Goal: Information Seeking & Learning: Learn about a topic

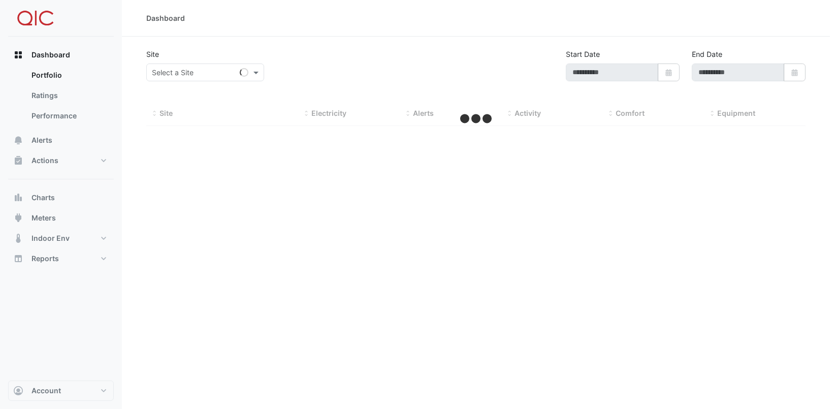
type input "**********"
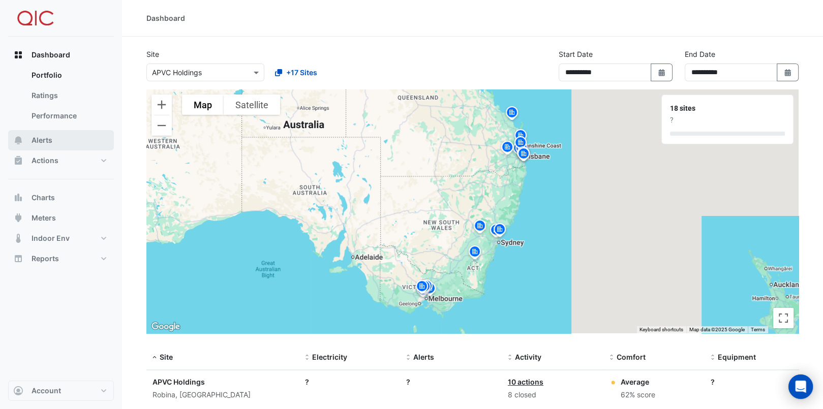
click at [50, 141] on span "Alerts" at bounding box center [42, 140] width 21 height 10
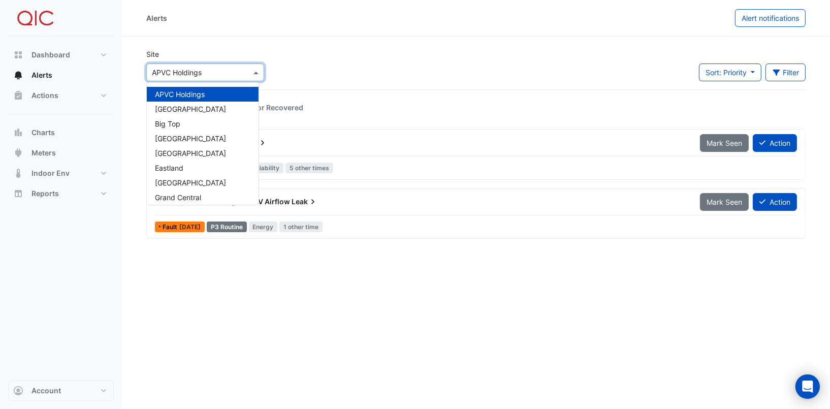
click at [257, 73] on span at bounding box center [257, 72] width 13 height 11
click at [195, 107] on span "[GEOGRAPHIC_DATA]" at bounding box center [190, 109] width 71 height 9
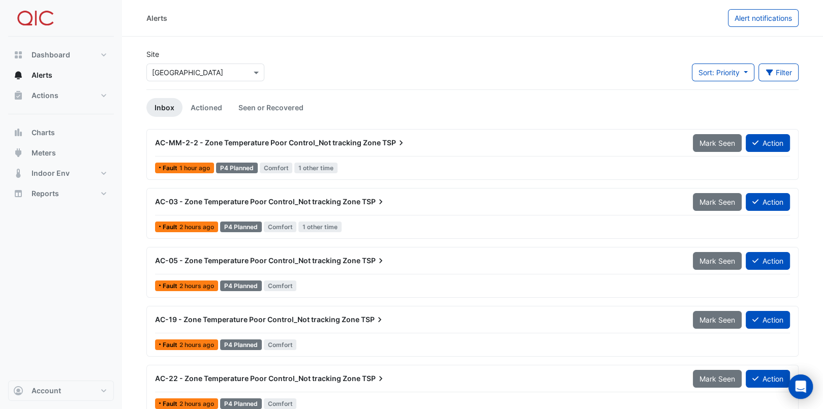
click at [245, 144] on span "AC-MM-2-2 - Zone Temperature Poor Control_Not tracking Zone" at bounding box center [268, 142] width 226 height 9
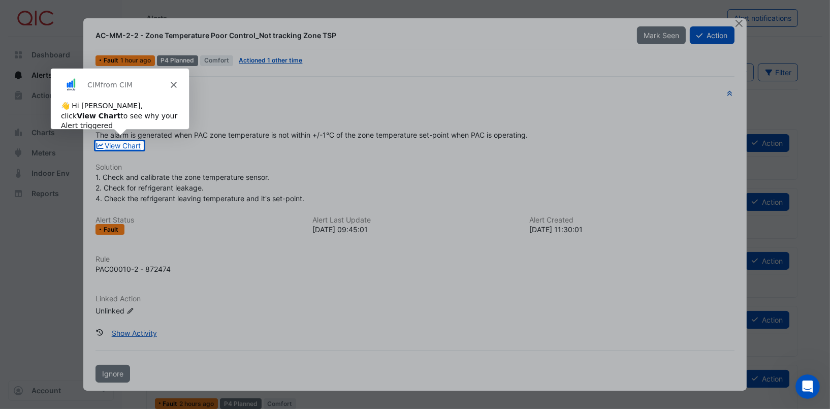
click at [174, 83] on icon "Close" at bounding box center [173, 84] width 6 height 6
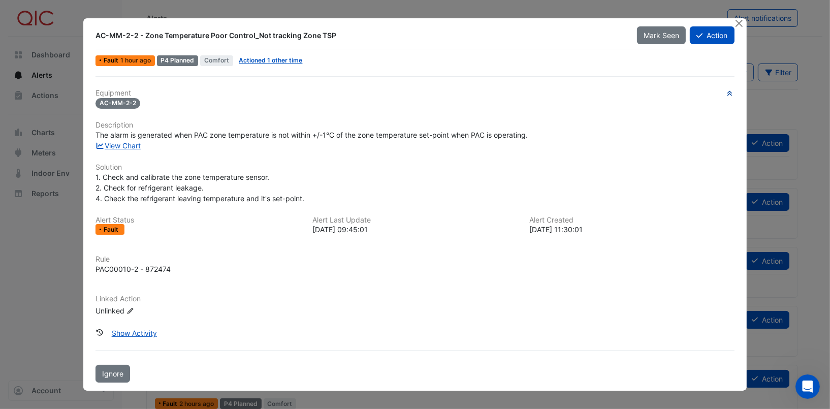
click at [730, 95] on icon "button" at bounding box center [730, 93] width 5 height 5
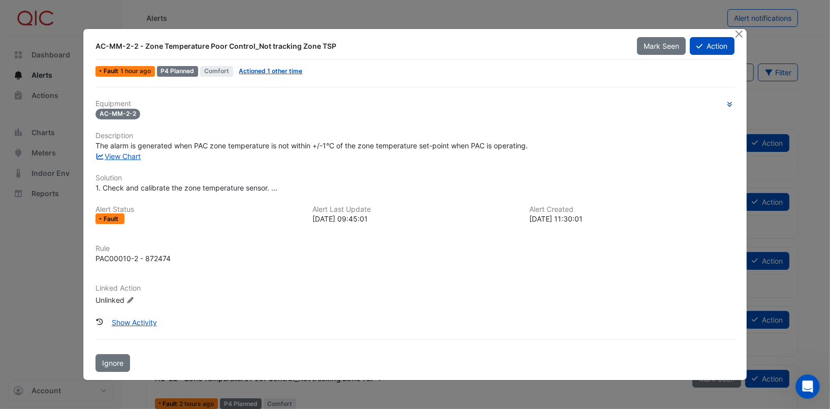
click at [730, 102] on icon "button" at bounding box center [730, 104] width 8 height 6
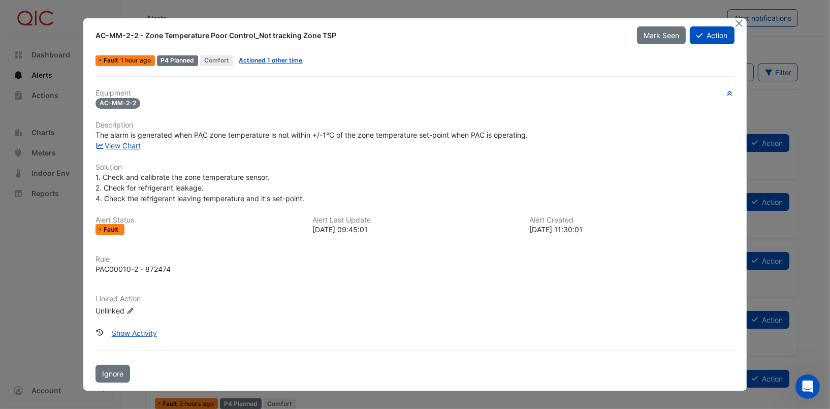
click at [451, 283] on div "Equipment AC-MM-2-2 Description The alarm is generated when PAC zone temperatur…" at bounding box center [415, 207] width 639 height 236
click at [734, 25] on button "Close" at bounding box center [739, 23] width 11 height 11
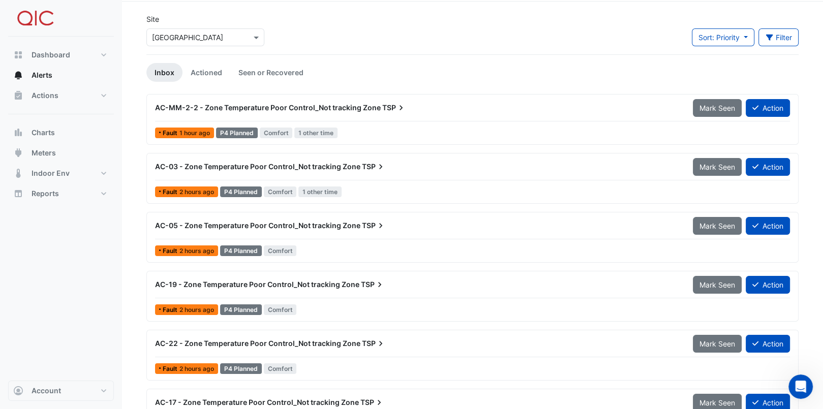
scroll to position [51, 0]
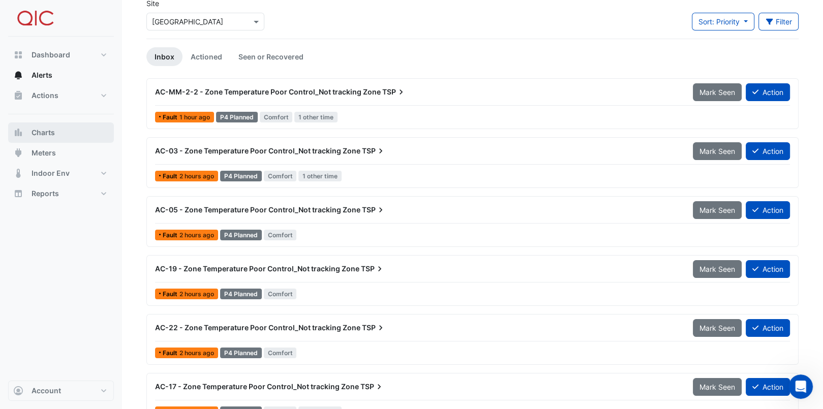
click at [48, 130] on span "Charts" at bounding box center [43, 133] width 23 height 10
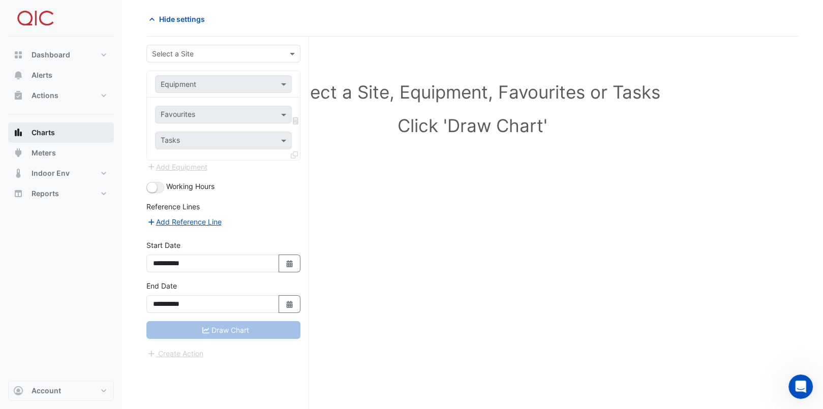
scroll to position [38, 0]
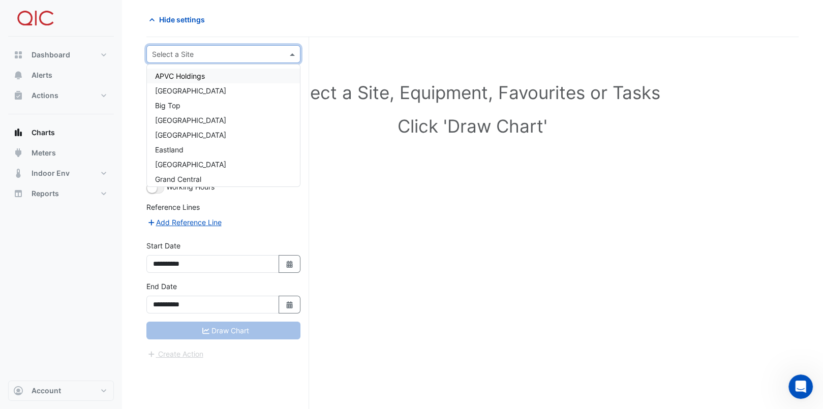
click at [243, 55] on input "text" at bounding box center [213, 54] width 122 height 11
click at [207, 89] on span "[GEOGRAPHIC_DATA]" at bounding box center [190, 90] width 71 height 9
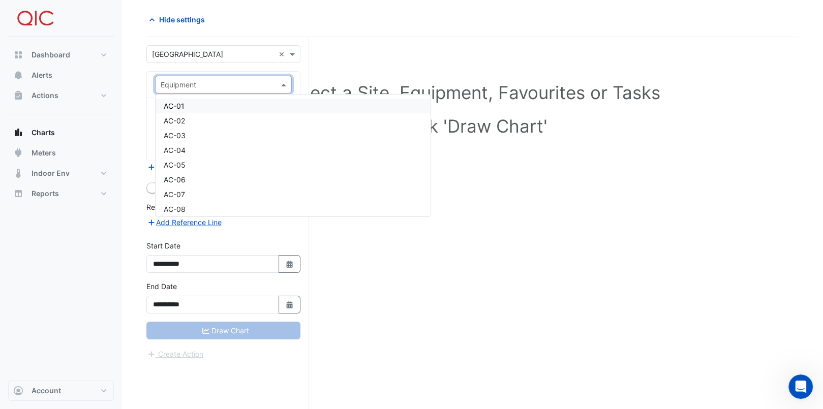
click at [239, 87] on input "text" at bounding box center [213, 85] width 105 height 11
click at [201, 134] on div "AC-03" at bounding box center [292, 135] width 275 height 15
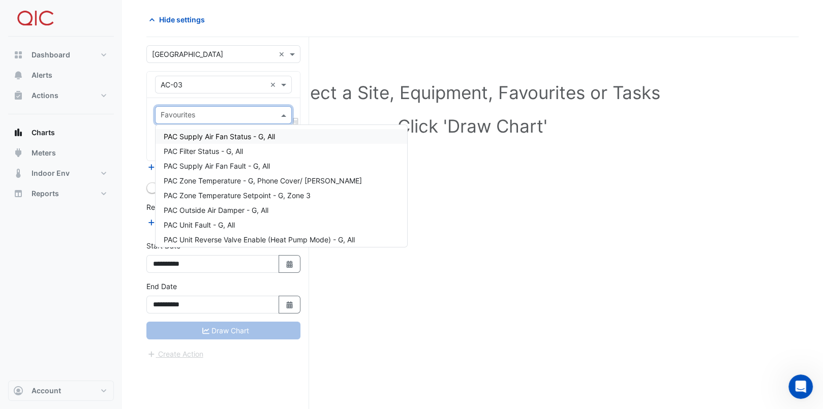
click at [282, 114] on span at bounding box center [284, 115] width 13 height 11
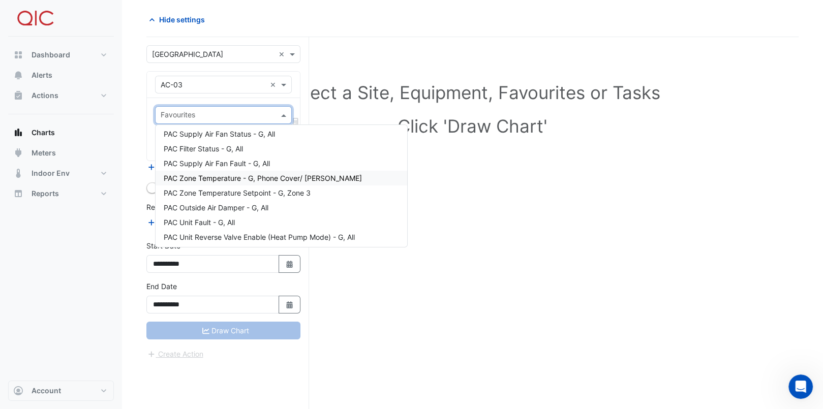
scroll to position [0, 0]
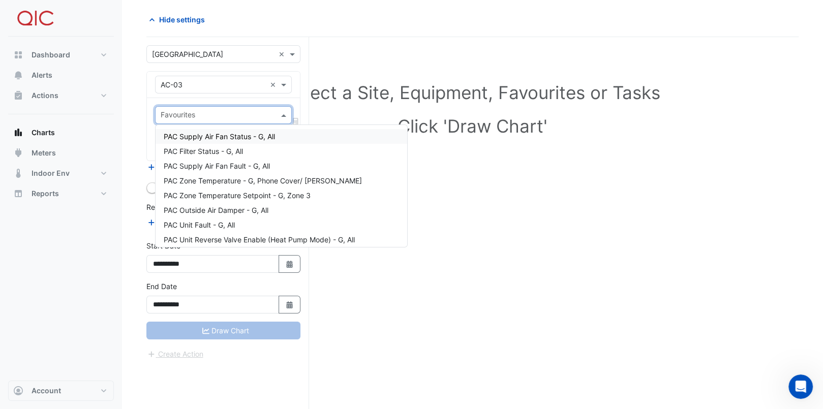
click at [234, 136] on span "PAC Supply Air Fan Status - G, All" at bounding box center [219, 136] width 111 height 9
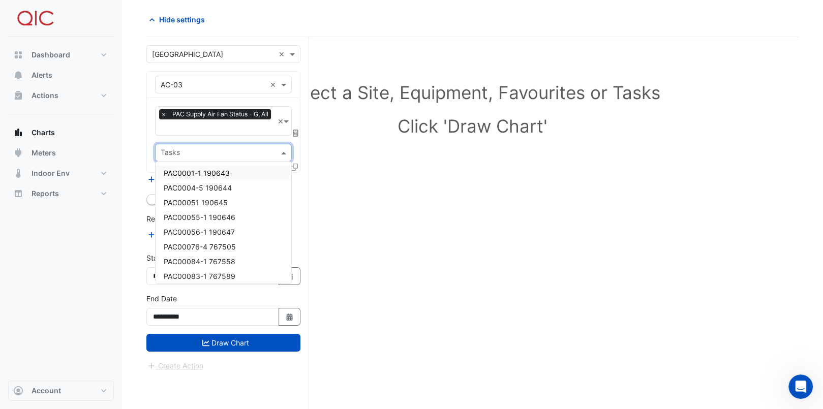
click at [283, 152] on span at bounding box center [284, 152] width 13 height 11
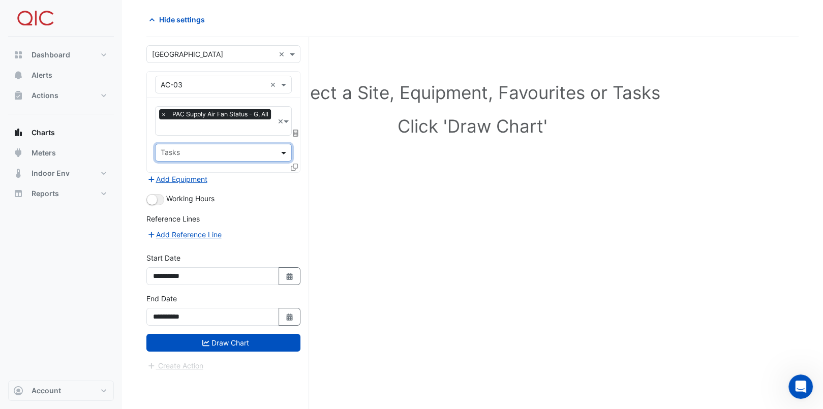
click at [283, 152] on span at bounding box center [284, 152] width 13 height 11
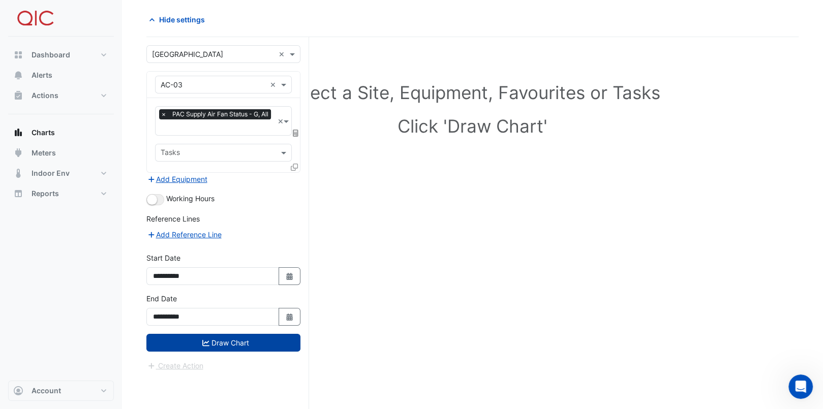
click at [231, 340] on button "Draw Chart" at bounding box center [223, 343] width 154 height 18
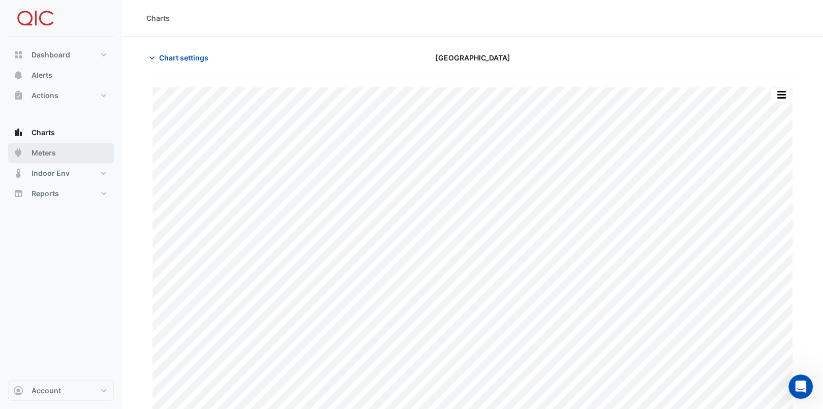
click at [41, 150] on span "Meters" at bounding box center [44, 153] width 24 height 10
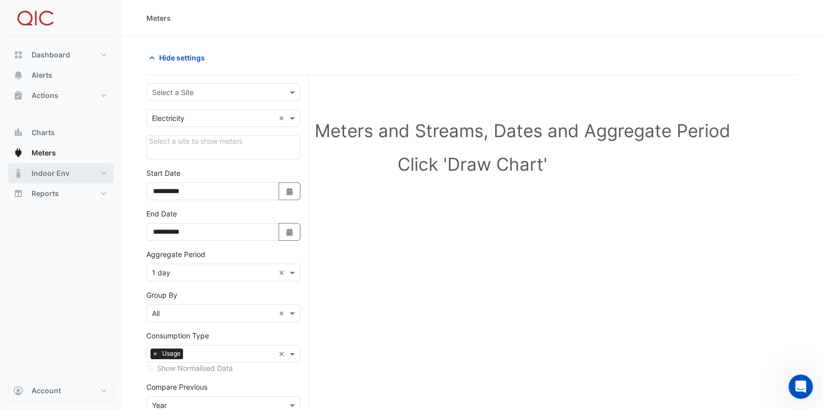
click at [59, 172] on span "Indoor Env" at bounding box center [51, 173] width 38 height 10
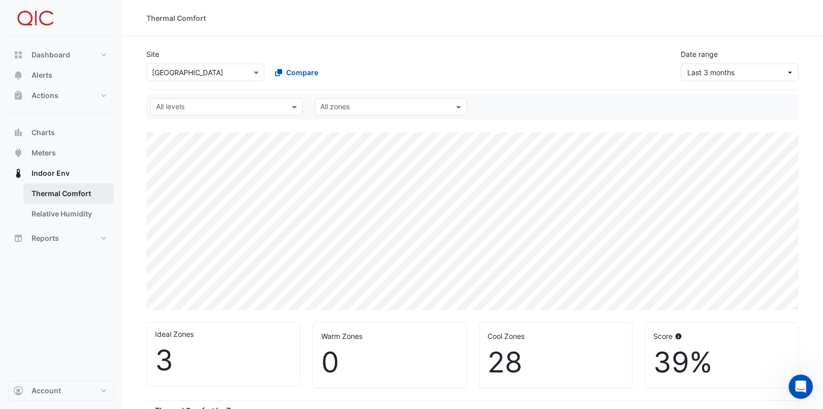
click at [62, 191] on link "Thermal Comfort" at bounding box center [68, 193] width 90 height 20
click at [67, 190] on link "Thermal Comfort" at bounding box center [68, 193] width 90 height 20
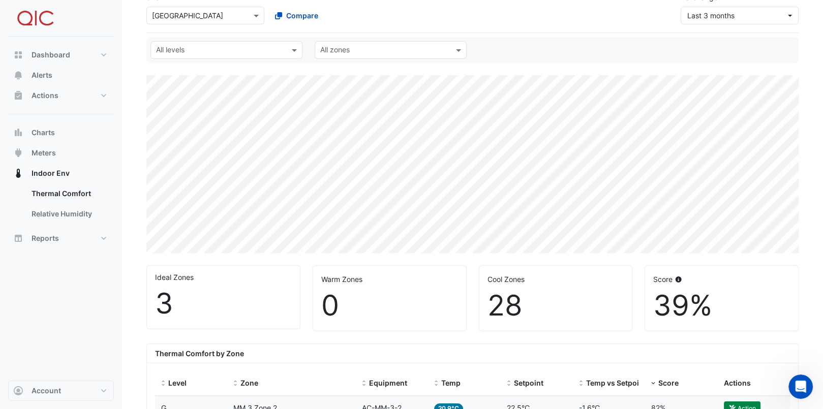
scroll to position [102, 0]
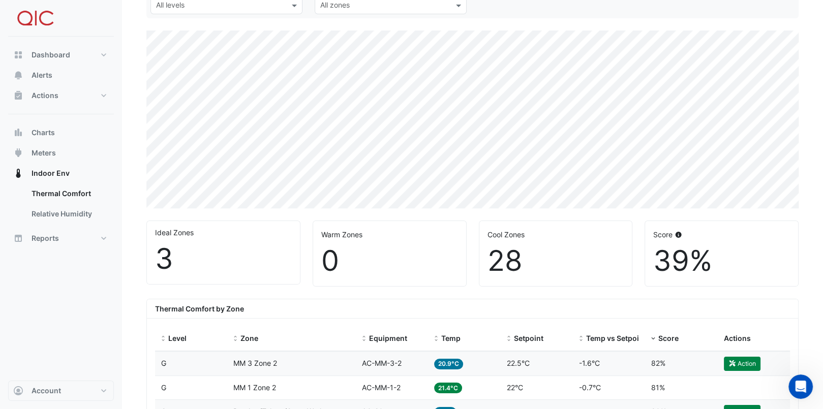
click at [169, 255] on div "3" at bounding box center [223, 259] width 137 height 34
click at [162, 255] on div "3" at bounding box center [223, 259] width 137 height 34
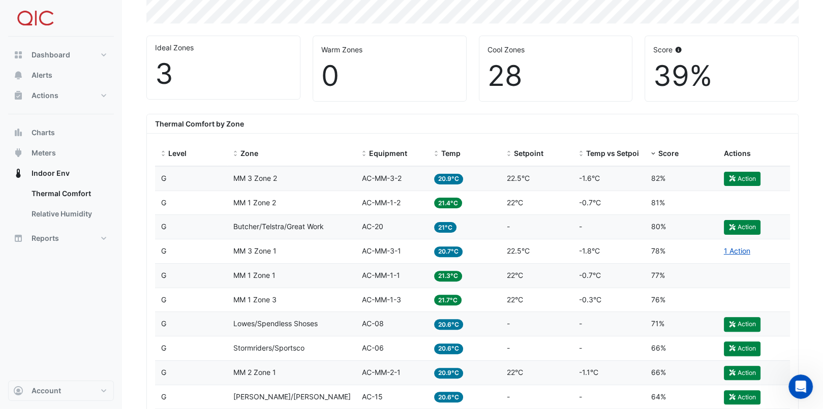
scroll to position [305, 0]
